Goal: Find specific page/section: Find specific page/section

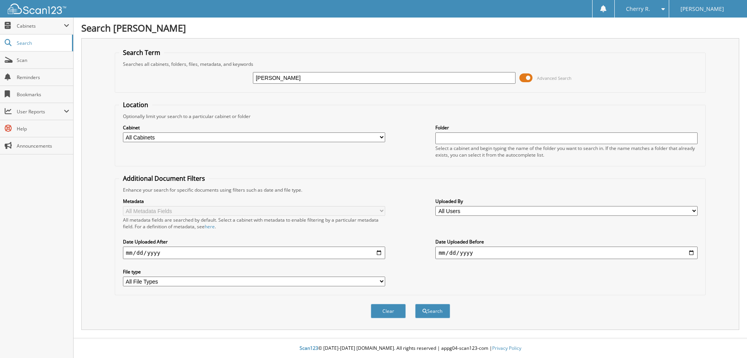
type input "[PERSON_NAME]"
click at [415, 304] on button "Search" at bounding box center [432, 311] width 35 height 14
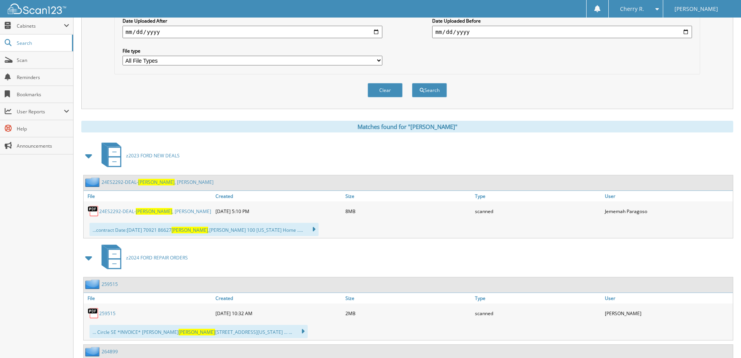
scroll to position [234, 0]
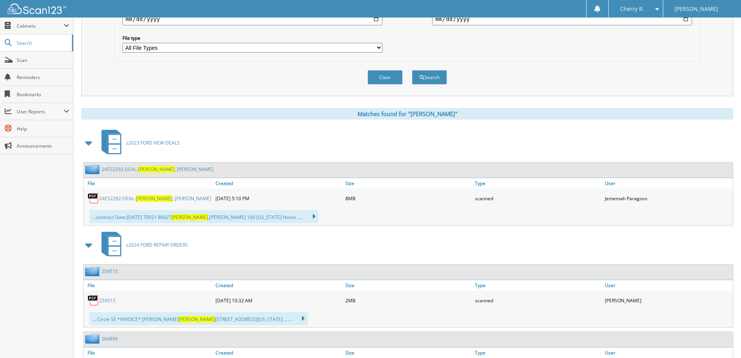
click at [125, 200] on link "24ES2292-DEAL- IGNACIO , JOHN" at bounding box center [155, 198] width 112 height 7
click at [21, 62] on span "Scan" at bounding box center [43, 60] width 53 height 7
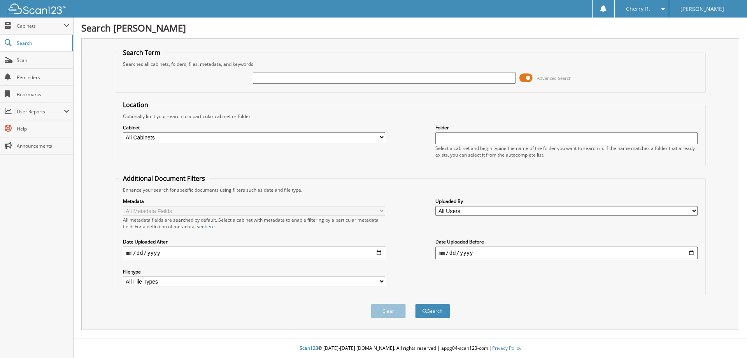
click at [265, 74] on input "text" at bounding box center [384, 78] width 262 height 12
type input "19P9559"
click at [415, 304] on button "Search" at bounding box center [432, 311] width 35 height 14
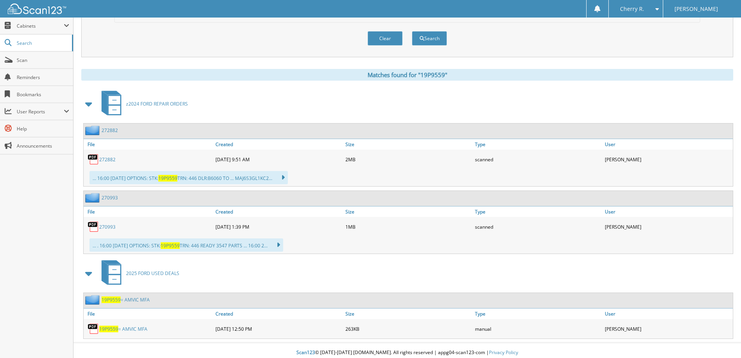
scroll to position [277, 0]
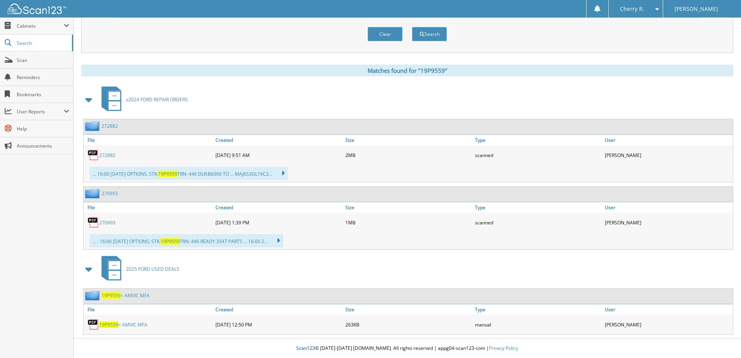
click at [118, 324] on link "19P9559 = AMVIC MFA" at bounding box center [123, 324] width 48 height 7
click at [128, 325] on link "19P9559 = AMVIC MFA" at bounding box center [123, 324] width 48 height 7
click at [105, 155] on link "272882" at bounding box center [107, 155] width 16 height 7
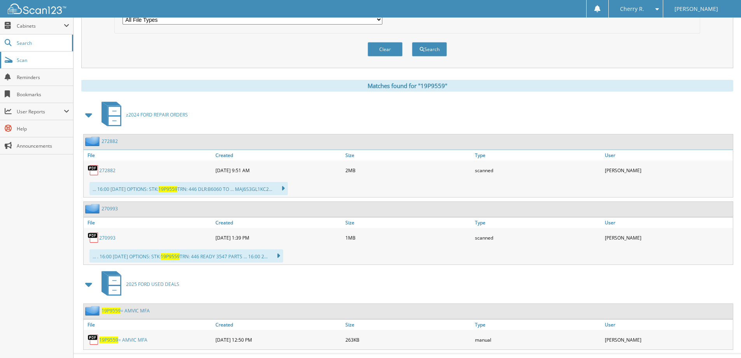
scroll to position [44, 0]
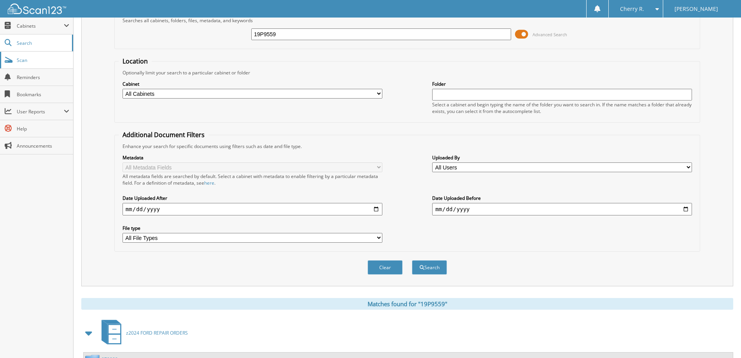
click at [26, 60] on span "Scan" at bounding box center [43, 60] width 53 height 7
